Goal: Information Seeking & Learning: Learn about a topic

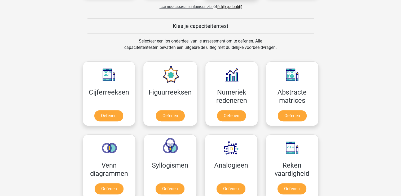
scroll to position [188, 0]
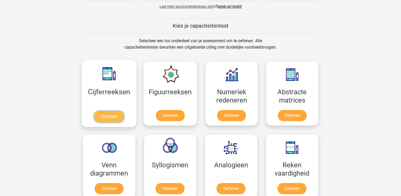
click at [120, 116] on link "Oefenen" at bounding box center [109, 117] width 30 height 12
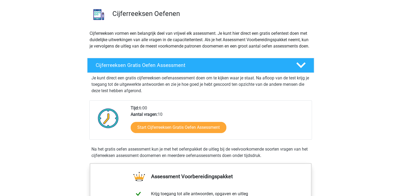
scroll to position [38, 0]
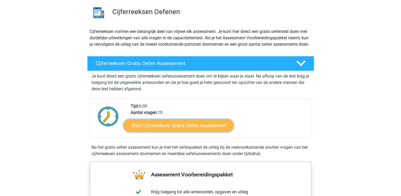
click at [176, 132] on link "Start Cijferreeksen Gratis Oefen Assessment" at bounding box center [179, 125] width 110 height 13
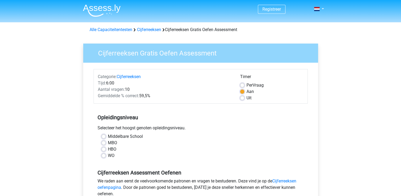
scroll to position [53, 0]
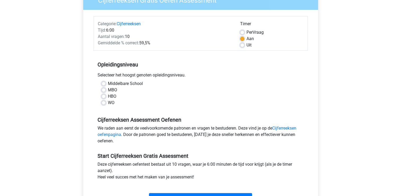
click at [112, 103] on label "WO" at bounding box center [111, 102] width 7 height 6
click at [106, 103] on input "WO" at bounding box center [104, 101] width 4 height 5
radio input "true"
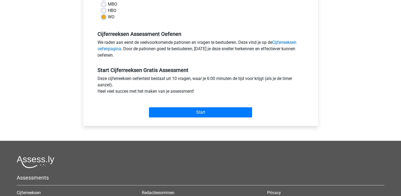
scroll to position [140, 0]
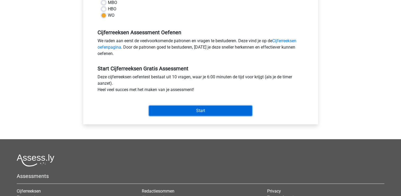
click at [184, 112] on input "Start" at bounding box center [200, 111] width 103 height 10
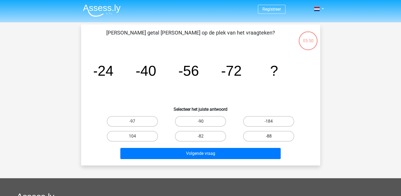
click at [257, 135] on label "-88" at bounding box center [268, 136] width 51 height 11
click at [269, 136] on input "-88" at bounding box center [270, 137] width 3 height 3
radio input "true"
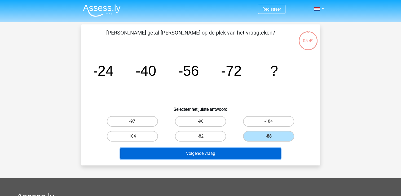
click at [230, 149] on button "Volgende vraag" at bounding box center [200, 153] width 161 height 11
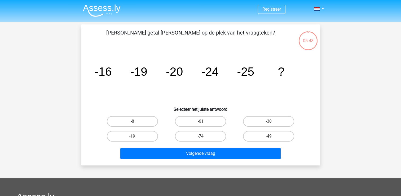
scroll to position [24, 0]
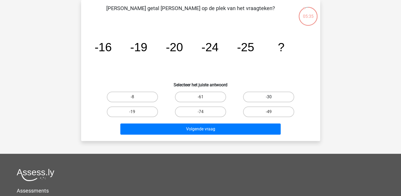
click at [259, 98] on label "-30" at bounding box center [268, 97] width 51 height 11
click at [269, 98] on input "-30" at bounding box center [270, 98] width 3 height 3
radio input "true"
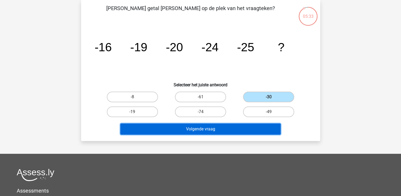
click at [237, 130] on button "Volgende vraag" at bounding box center [200, 128] width 161 height 11
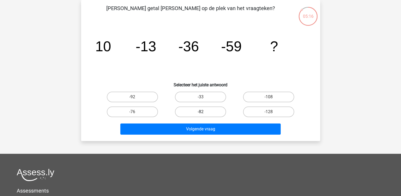
click at [202, 109] on label "-82" at bounding box center [200, 111] width 51 height 11
click at [202, 112] on input "-82" at bounding box center [202, 113] width 3 height 3
radio input "true"
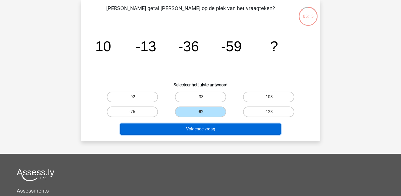
click at [192, 130] on button "Volgende vraag" at bounding box center [200, 128] width 161 height 11
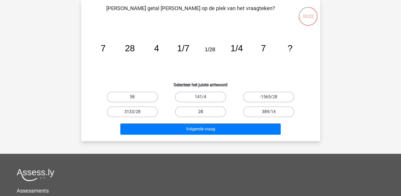
click at [190, 114] on label "28" at bounding box center [200, 111] width 51 height 11
click at [201, 114] on input "28" at bounding box center [202, 113] width 3 height 3
radio input "true"
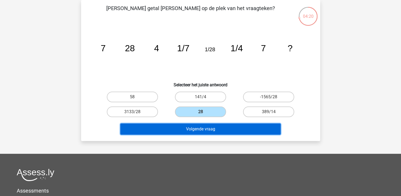
click at [192, 128] on button "Volgende vraag" at bounding box center [200, 128] width 161 height 11
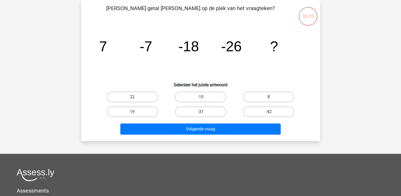
click at [203, 110] on label "-31" at bounding box center [200, 111] width 51 height 11
click at [203, 112] on input "-31" at bounding box center [202, 113] width 3 height 3
radio input "true"
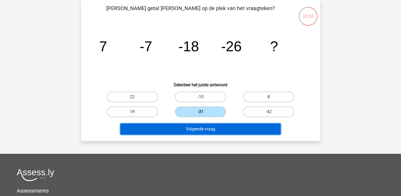
click at [195, 126] on button "Volgende vraag" at bounding box center [200, 128] width 161 height 11
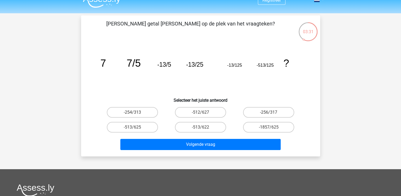
scroll to position [10, 0]
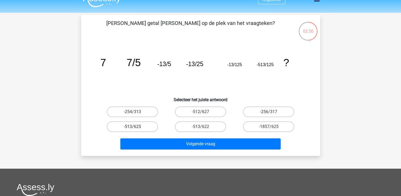
click at [140, 124] on label "-513/625" at bounding box center [132, 126] width 51 height 11
click at [136, 127] on input "-513/625" at bounding box center [133, 128] width 3 height 3
radio input "true"
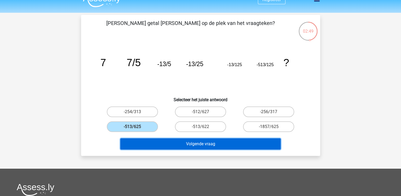
click at [159, 143] on button "Volgende vraag" at bounding box center [200, 143] width 161 height 11
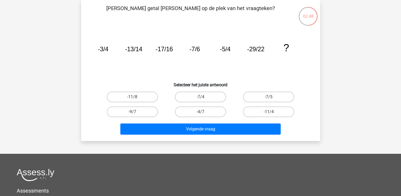
scroll to position [0, 0]
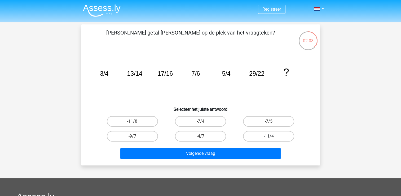
click at [247, 133] on label "-11/4" at bounding box center [268, 136] width 51 height 11
click at [269, 136] on input "-11/4" at bounding box center [270, 137] width 3 height 3
radio input "true"
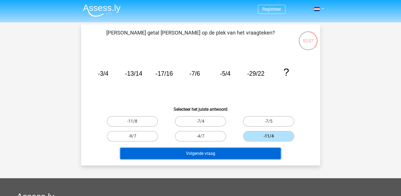
click at [230, 152] on button "Volgende vraag" at bounding box center [200, 153] width 161 height 11
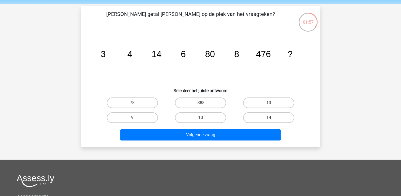
scroll to position [18, 0]
click at [211, 114] on label "10" at bounding box center [200, 117] width 51 height 11
click at [204, 118] on input "10" at bounding box center [202, 119] width 3 height 3
radio input "true"
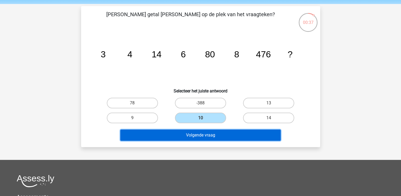
click at [209, 137] on button "Volgende vraag" at bounding box center [200, 134] width 161 height 11
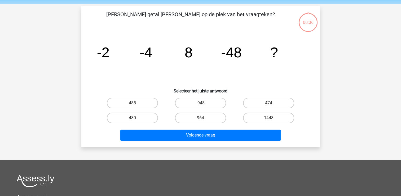
scroll to position [24, 0]
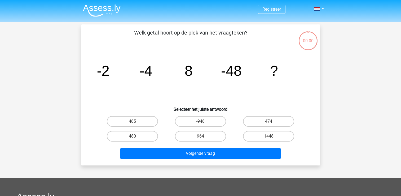
scroll to position [24, 0]
